Goal: Communication & Community: Answer question/provide support

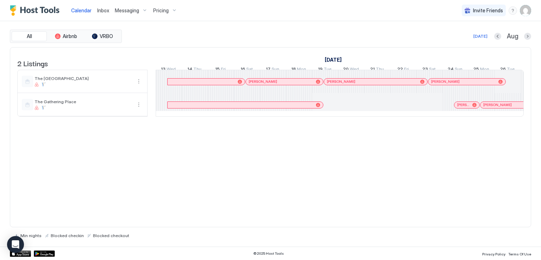
scroll to position [0, 391]
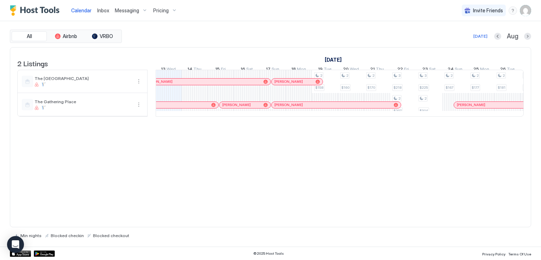
click at [206, 21] on div "All Airbnb VRBO [DATE] [DATE] Listings [DATE] [DATE] [DATE] 29 Tue 30 Wed 31 Th…" at bounding box center [270, 133] width 521 height 225
click at [95, 10] on div "Inbox" at bounding box center [103, 10] width 18 height 13
click at [102, 10] on span "Inbox" at bounding box center [103, 10] width 12 height 6
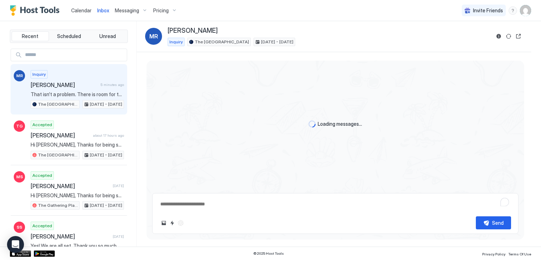
click at [53, 86] on span "[PERSON_NAME]" at bounding box center [64, 84] width 67 height 7
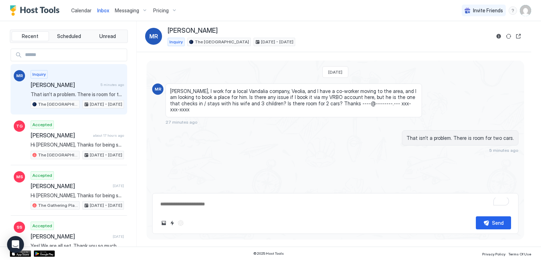
click at [339, 6] on div "Calendar Inbox Messaging Pricing Invite Friends RM" at bounding box center [270, 10] width 541 height 21
click at [224, 15] on div "Calendar Inbox Messaging Pricing Invite Friends RM" at bounding box center [270, 10] width 541 height 21
type textarea "*"
